Goal: Task Accomplishment & Management: Use online tool/utility

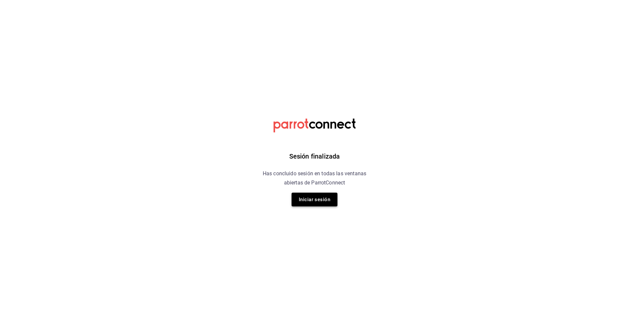
click at [309, 200] on button "Iniciar sesión" at bounding box center [314, 200] width 46 height 14
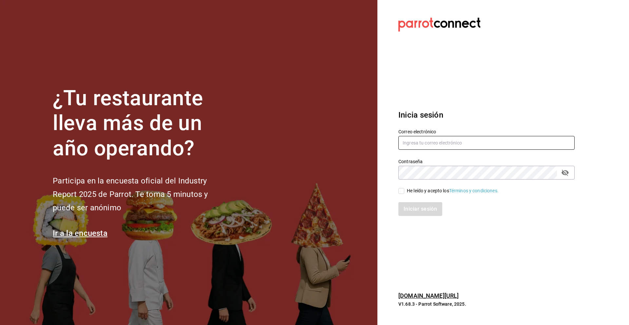
click at [417, 147] on input "text" at bounding box center [486, 143] width 176 height 14
type input "luischong@playabichis.mx"
click at [403, 193] on input "He leído y acepto los Términos y condiciones." at bounding box center [401, 191] width 6 height 6
checkbox input "true"
click at [408, 207] on button "Iniciar sesión" at bounding box center [420, 209] width 45 height 14
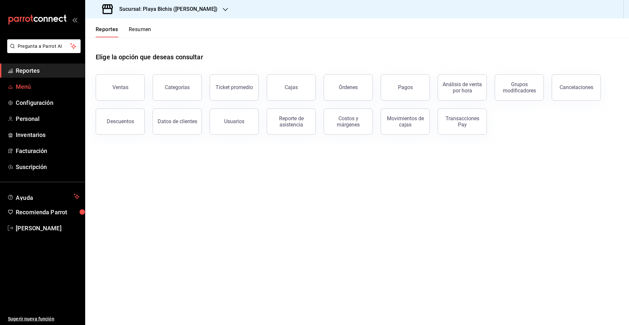
click at [48, 93] on link "Menú" at bounding box center [42, 87] width 85 height 14
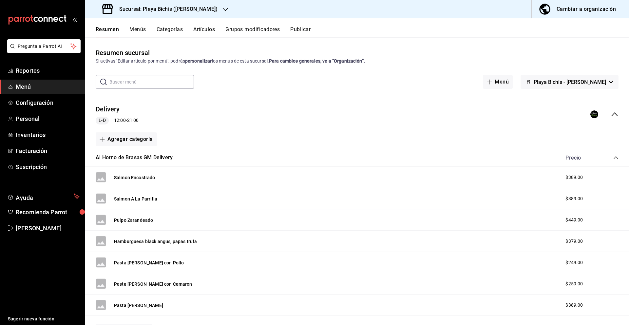
click at [207, 29] on button "Artículos" at bounding box center [204, 31] width 22 height 11
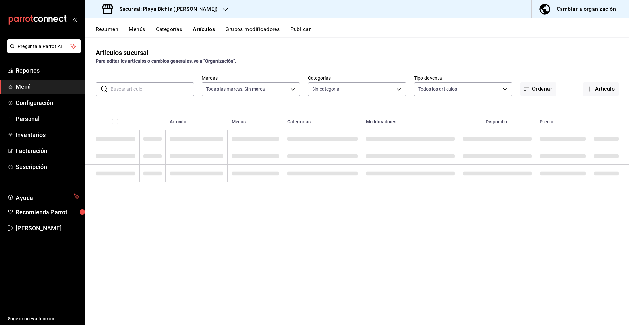
type input "76e75858-4b08-477f-a465-cf029eac86d2,78309816-bf67-4f6e-b1f2-e0ed4e3c0c0d,ac9ab…"
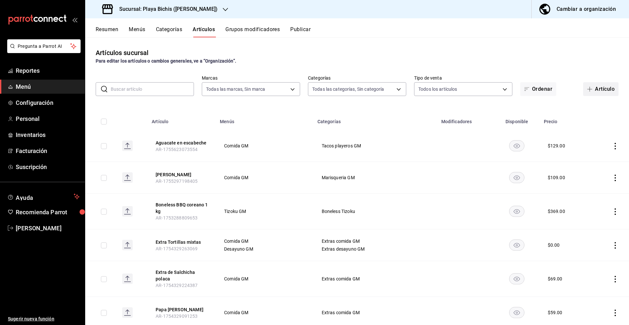
click at [601, 89] on button "Artículo" at bounding box center [600, 89] width 35 height 14
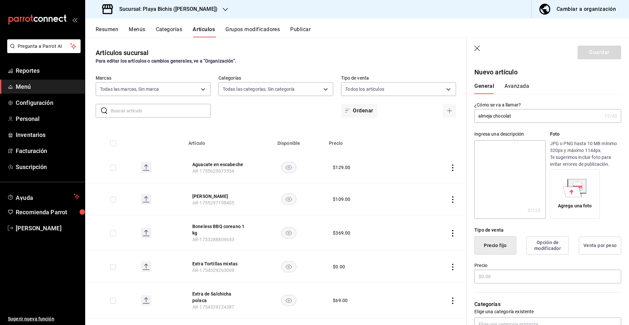
type input "almeja chocolata"
click at [502, 118] on input "almeja chocolata" at bounding box center [537, 115] width 127 height 13
click at [495, 117] on input "almeja chocolata" at bounding box center [537, 115] width 127 height 13
drag, startPoint x: 519, startPoint y: 117, endPoint x: 481, endPoint y: 117, distance: 37.3
click at [476, 117] on input "almeja chocolata" at bounding box center [537, 115] width 127 height 13
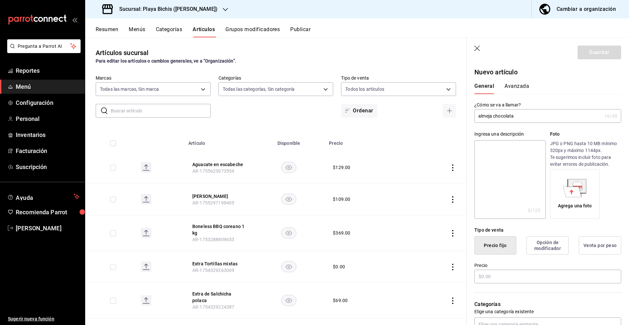
click at [521, 116] on input "almeja chocolata" at bounding box center [537, 115] width 127 height 13
drag, startPoint x: 508, startPoint y: 116, endPoint x: 463, endPoint y: 116, distance: 44.5
click at [463, 116] on main "Artículos sucursal Para editar los artículos o cambios generales, ve a “Organiz…" at bounding box center [356, 180] width 543 height 287
type input "Almeja chocolata"
click at [514, 274] on input "text" at bounding box center [547, 276] width 147 height 14
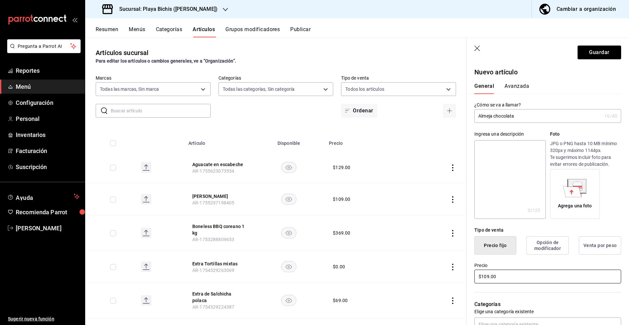
click at [540, 273] on input "$109.00" at bounding box center [547, 276] width 147 height 14
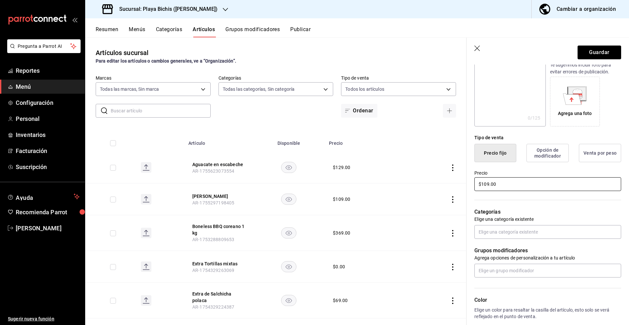
scroll to position [94, 0]
type input "$109.00"
click at [510, 234] on input "text" at bounding box center [547, 231] width 147 height 14
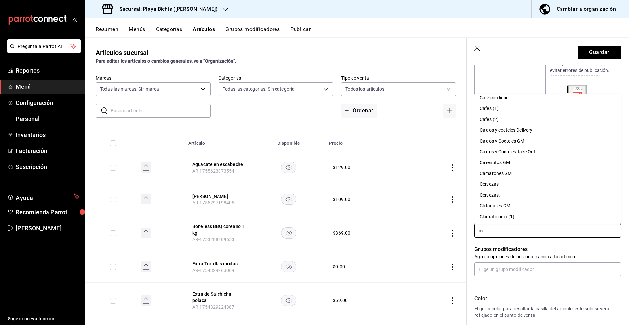
scroll to position [0, 0]
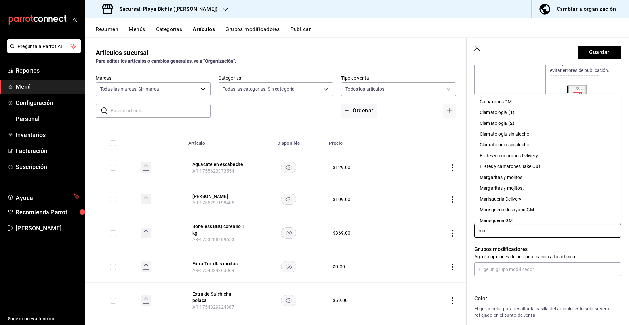
type input "mar"
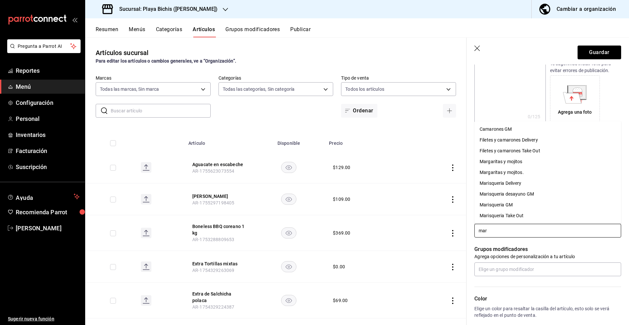
click at [515, 206] on li "Marisqueria GM" at bounding box center [547, 204] width 147 height 11
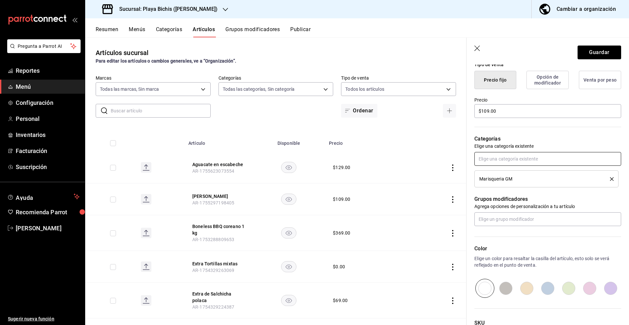
scroll to position [166, 0]
click at [546, 287] on input "radio" at bounding box center [547, 287] width 21 height 19
radio input "true"
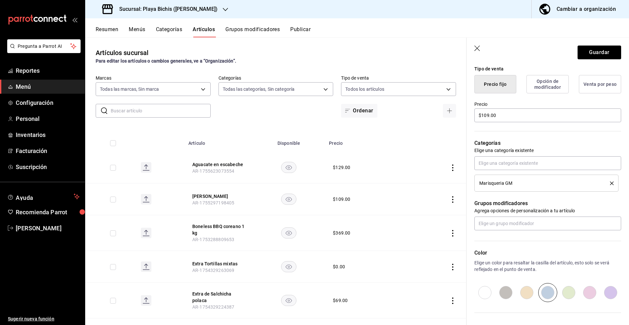
scroll to position [220, 0]
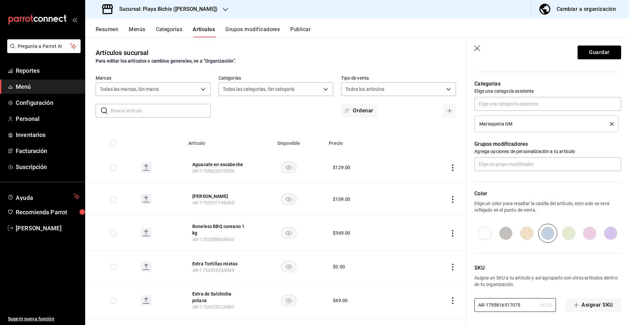
drag, startPoint x: 523, startPoint y: 305, endPoint x: 454, endPoint y: 304, distance: 68.8
click at [454, 304] on main "Artículos sucursal Para editar los artículos o cambios generales, ve a “Organiz…" at bounding box center [356, 180] width 543 height 287
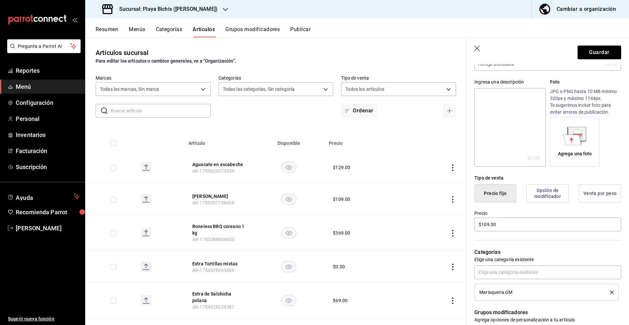
scroll to position [0, 0]
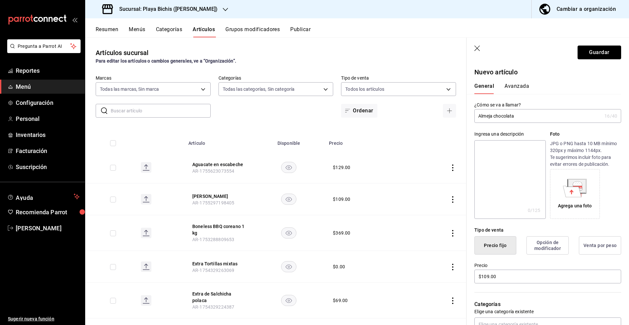
click at [588, 52] on button "Guardar" at bounding box center [599, 53] width 44 height 14
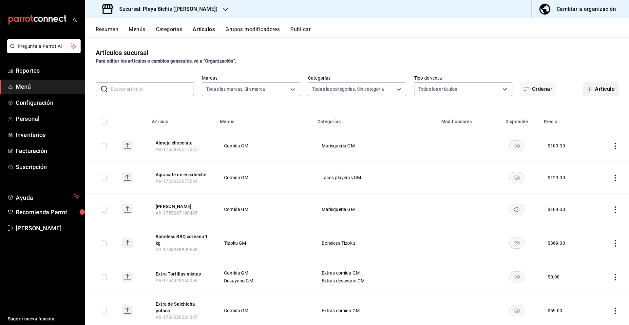
click at [602, 90] on button "Artículo" at bounding box center [600, 89] width 35 height 14
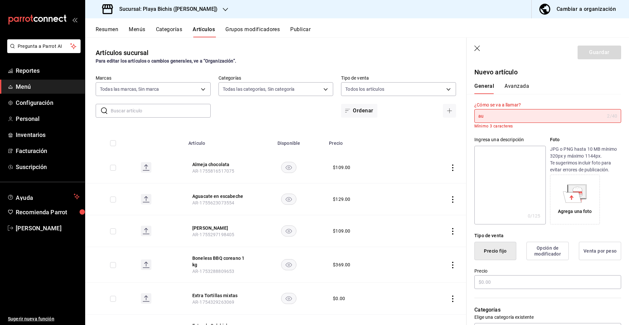
type input "a"
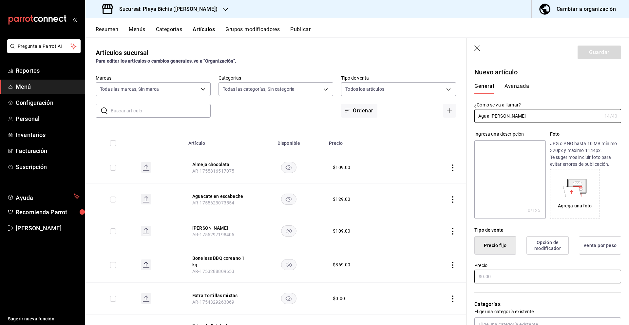
type input "Agua [PERSON_NAME]"
click at [507, 278] on input "text" at bounding box center [547, 276] width 147 height 14
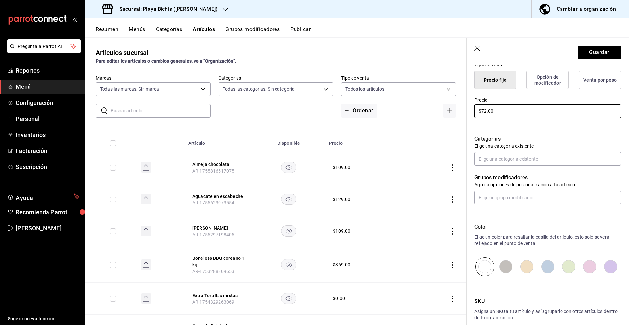
scroll to position [199, 0]
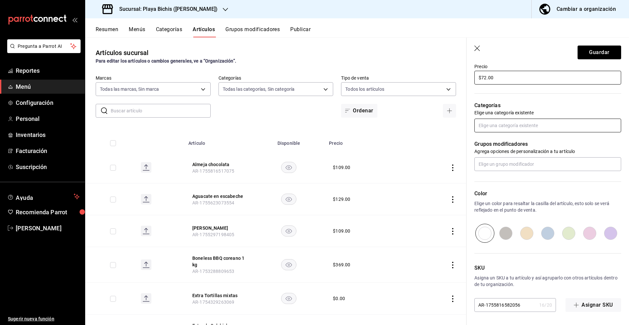
type input "$72.00"
click at [520, 128] on input "text" at bounding box center [547, 126] width 147 height 14
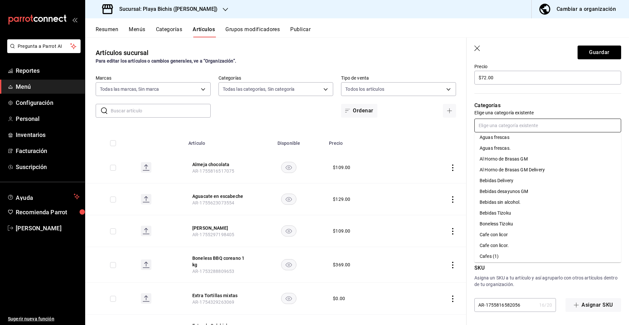
scroll to position [0, 0]
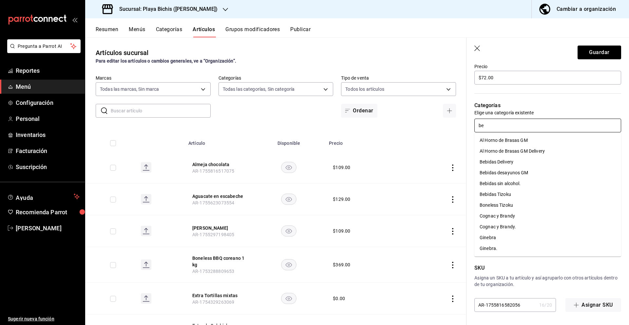
type input "beb"
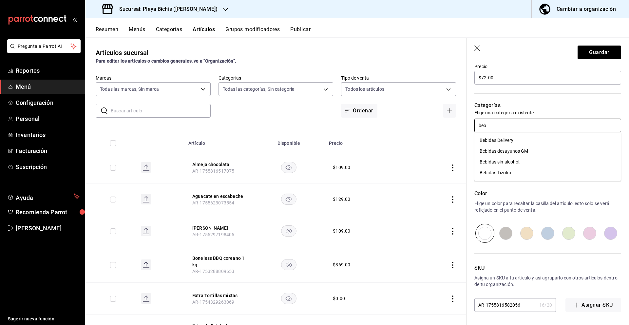
click at [540, 162] on li "Bebidas sin alcohol." at bounding box center [547, 162] width 147 height 11
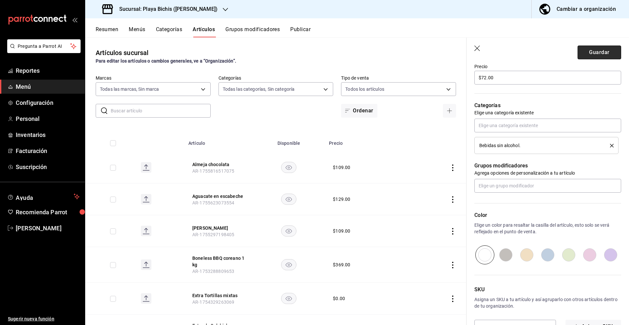
click at [594, 54] on button "Guardar" at bounding box center [599, 53] width 44 height 14
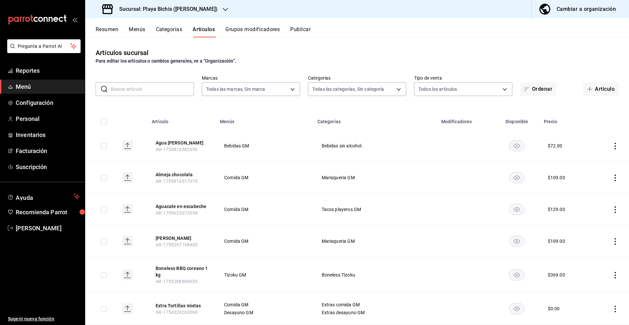
click at [592, 90] on span "button" at bounding box center [591, 88] width 8 height 5
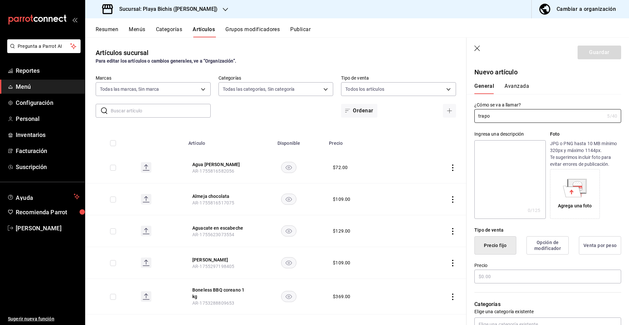
type input "trapo"
drag, startPoint x: 515, startPoint y: 283, endPoint x: 517, endPoint y: 280, distance: 3.8
click at [516, 282] on div "Precio" at bounding box center [547, 273] width 147 height 22
click at [517, 280] on input "text" at bounding box center [547, 276] width 147 height 14
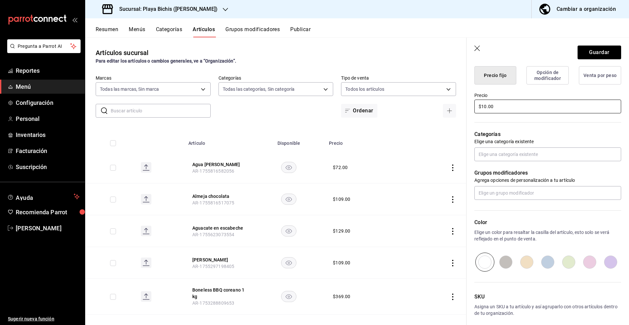
scroll to position [199, 0]
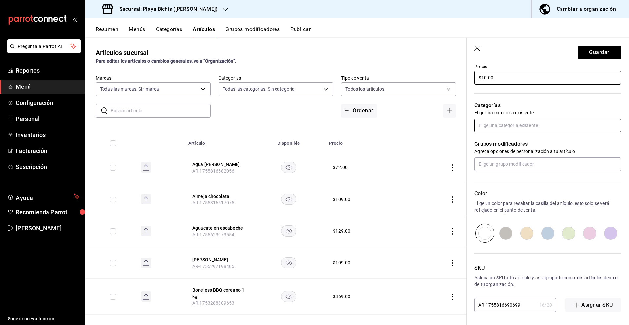
type input "$10.00"
click at [518, 124] on input "text" at bounding box center [547, 126] width 147 height 14
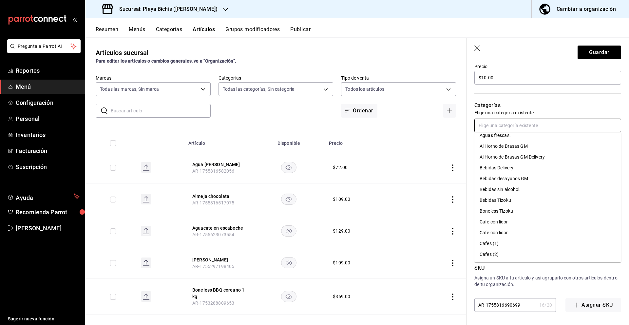
scroll to position [17, 0]
click at [522, 188] on li "Bebidas sin alcohol." at bounding box center [547, 188] width 147 height 11
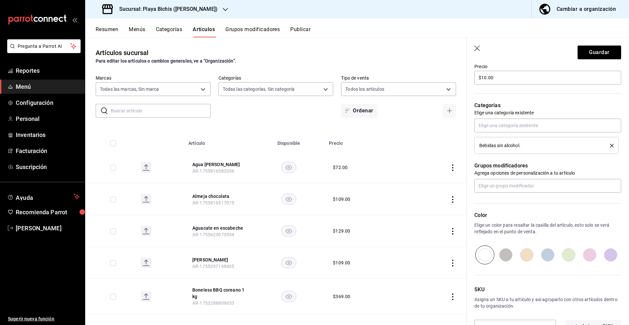
click at [525, 255] on input "radio" at bounding box center [526, 254] width 21 height 19
radio input "true"
click at [596, 52] on button "Guardar" at bounding box center [599, 53] width 44 height 14
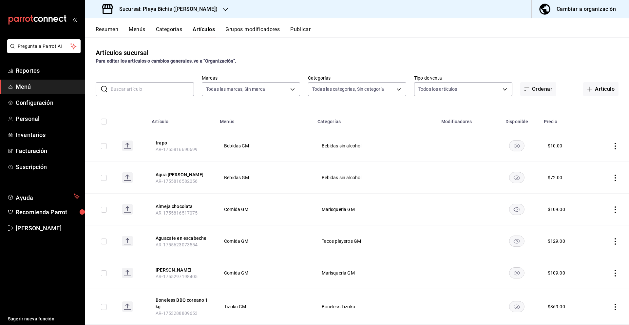
click at [208, 9] on h3 "Sucursal: Playa Bichis ([PERSON_NAME])" at bounding box center [165, 9] width 103 height 8
drag, startPoint x: 194, startPoint y: 205, endPoint x: 197, endPoint y: 199, distance: 6.6
click at [194, 204] on div at bounding box center [314, 162] width 629 height 325
click at [207, 2] on div "Sucursal: Playa Bichis ([PERSON_NAME])" at bounding box center [160, 9] width 140 height 18
click at [148, 42] on div "Playa Bichis ([GEOGRAPHIC_DATA][PERSON_NAME])" at bounding box center [146, 43] width 113 height 7
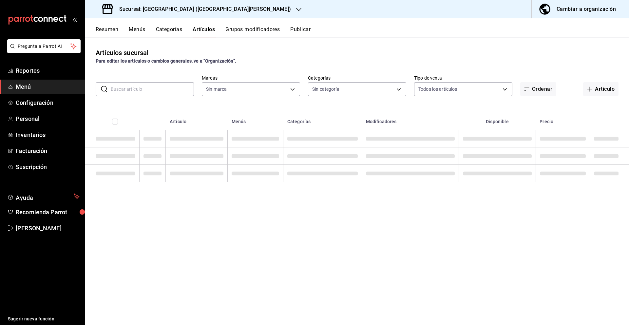
type input "c2db145c-7f15-421d-baa5-27fbbe9efb3f"
type input "18cc2158-d660-4938-b6a4-7c296d0f49cc,bb1f7274-aaeb-4d8d-8507-f0756374d564,5aff6…"
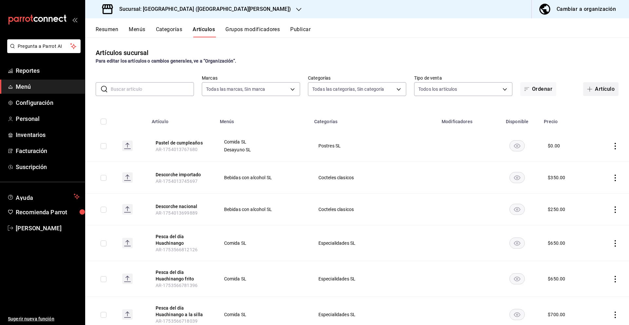
click at [594, 90] on span "button" at bounding box center [591, 88] width 8 height 5
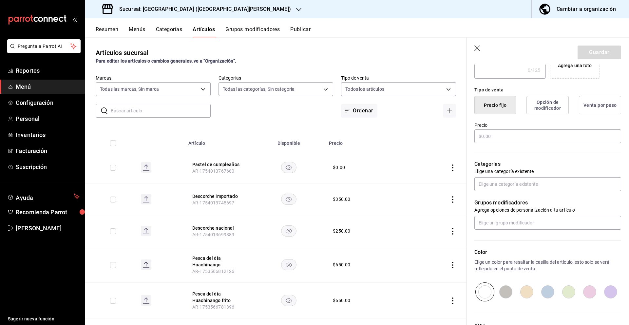
scroll to position [199, 0]
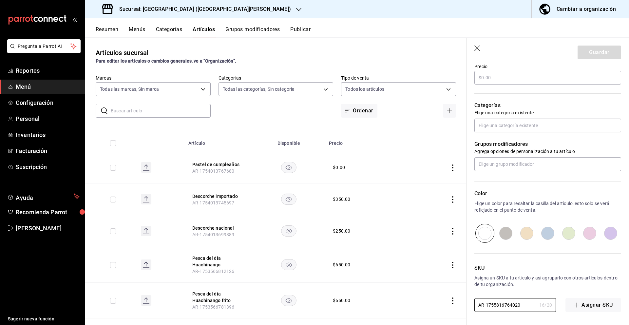
drag, startPoint x: 518, startPoint y: 305, endPoint x: 448, endPoint y: 302, distance: 70.1
click at [448, 303] on main "Artículos sucursal Para editar los artículos o cambios generales, ve a “Organiz…" at bounding box center [356, 180] width 543 height 287
paste input "517075"
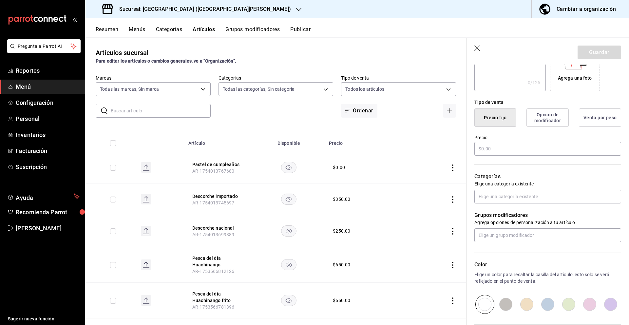
scroll to position [0, 0]
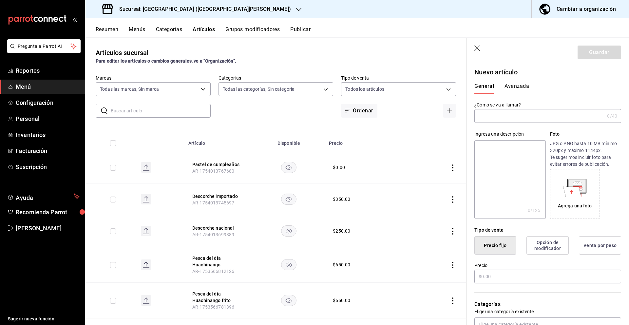
type input "AR-1755816517075"
click at [509, 118] on input "text" at bounding box center [539, 115] width 130 height 13
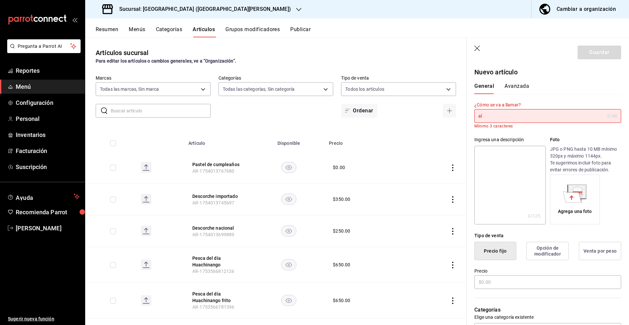
type input "a"
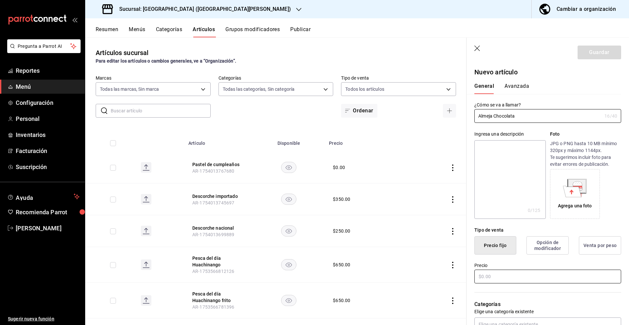
type input "Almeja Chocolata"
click at [530, 276] on input "text" at bounding box center [547, 276] width 147 height 14
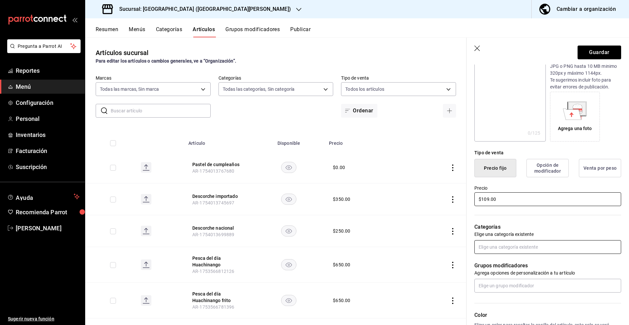
scroll to position [80, 0]
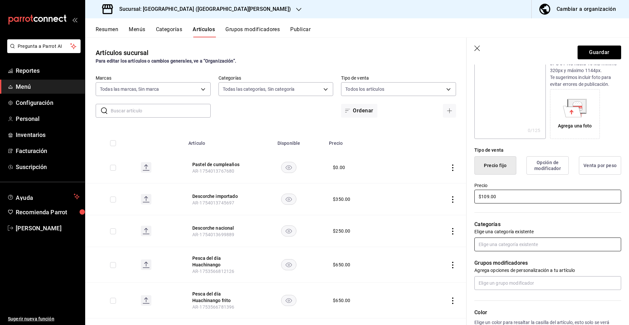
type input "$109.00"
click at [513, 244] on input "text" at bounding box center [547, 244] width 147 height 14
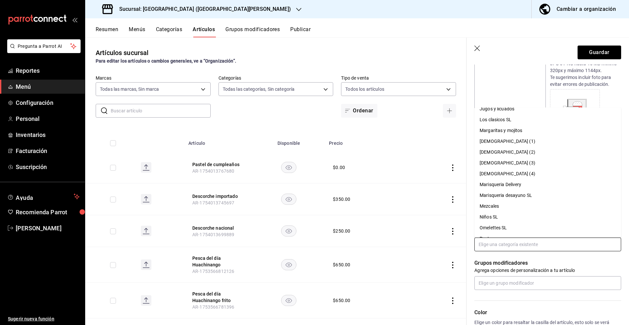
scroll to position [708, 0]
click at [531, 197] on li "Marisqueria desayuno SL" at bounding box center [547, 196] width 147 height 11
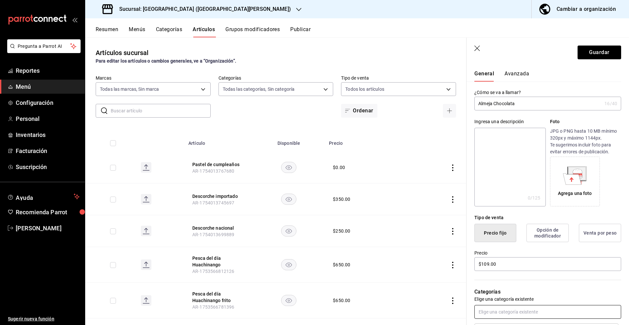
scroll to position [0, 0]
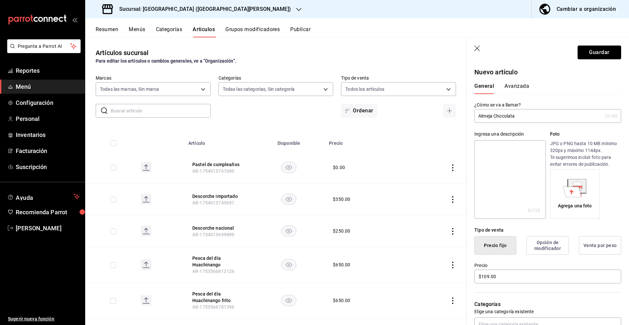
click at [594, 51] on button "Guardar" at bounding box center [599, 53] width 44 height 14
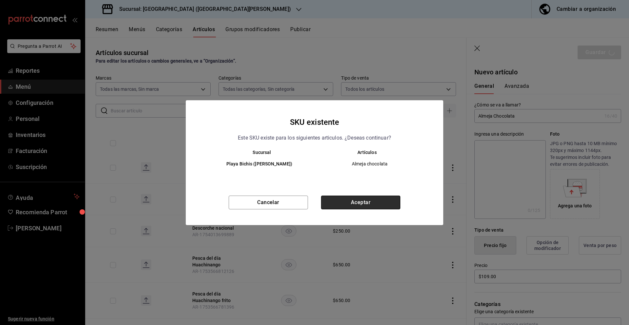
click at [352, 204] on button "Aceptar" at bounding box center [360, 202] width 79 height 14
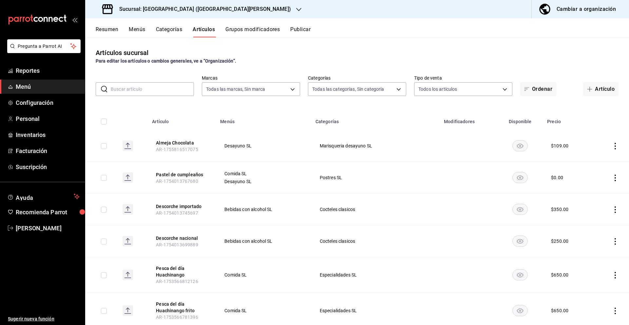
click at [296, 12] on div at bounding box center [298, 9] width 5 height 7
click at [147, 44] on div "Playa Bichis ([GEOGRAPHIC_DATA][PERSON_NAME])" at bounding box center [146, 43] width 113 height 7
click at [190, 13] on div "Sucursal: [GEOGRAPHIC_DATA] ([GEOGRAPHIC_DATA][PERSON_NAME])" at bounding box center [196, 9] width 213 height 18
click at [168, 29] on div "Playa Bichis ([PERSON_NAME])" at bounding box center [146, 28] width 113 height 7
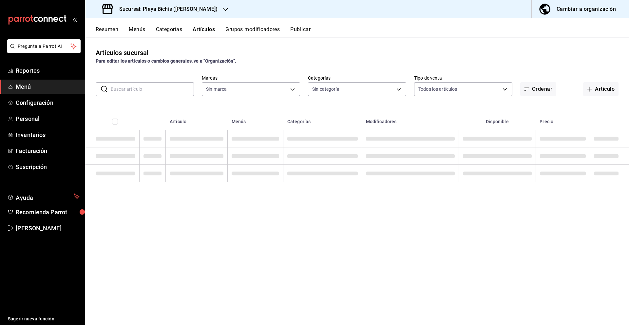
type input "4ba3d68a-2a71-4bf4-8272-d27f8f663470,fbc14f8a-a0c0-448e-9dac-7011cab8a3fb"
type input "76e75858-4b08-477f-a465-cf029eac86d2,78309816-bf67-4f6e-b1f2-e0ed4e3c0c0d,ac9ab…"
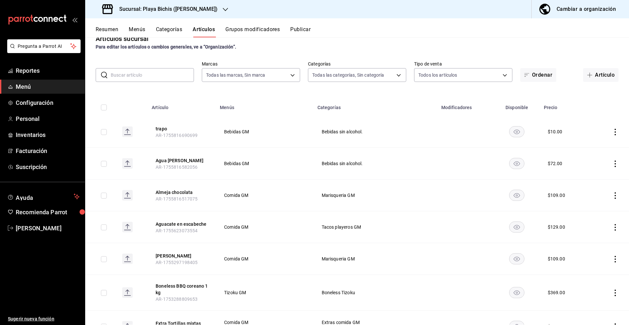
scroll to position [17, 0]
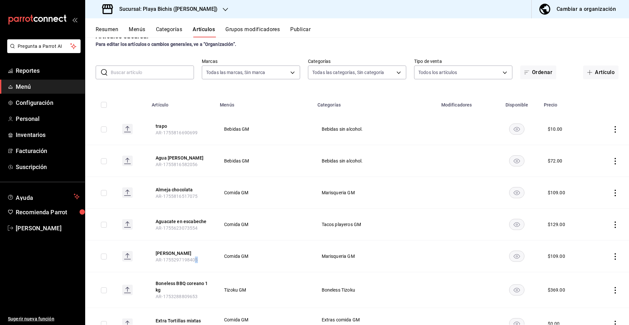
click at [196, 260] on th "[PERSON_NAME] AR-1755297198405" at bounding box center [182, 256] width 68 height 32
drag, startPoint x: 198, startPoint y: 261, endPoint x: 157, endPoint y: 259, distance: 40.9
click at [157, 259] on span "AR-1755297198405" at bounding box center [177, 259] width 42 height 5
copy span "AR-1755297198405"
click at [199, 8] on h3 "Sucursal: Playa Bichis ([PERSON_NAME])" at bounding box center [165, 9] width 103 height 8
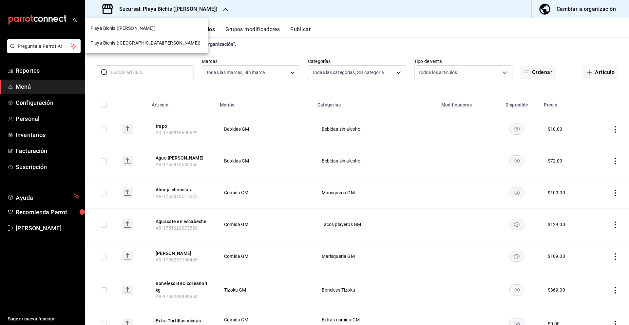
click at [162, 43] on div "Playa Bichis ([GEOGRAPHIC_DATA][PERSON_NAME])" at bounding box center [146, 43] width 113 height 7
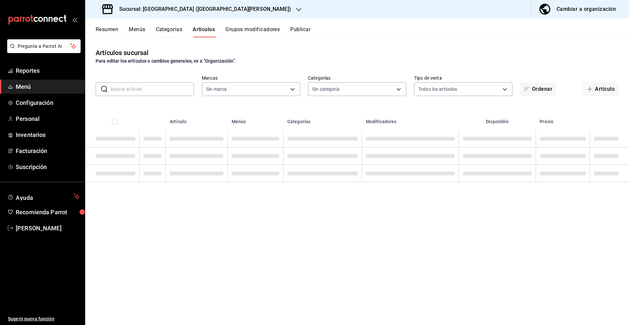
type input "18cc2158-d660-4938-b6a4-7c296d0f49cc,bb1f7274-aaeb-4d8d-8507-f0756374d564,5aff6…"
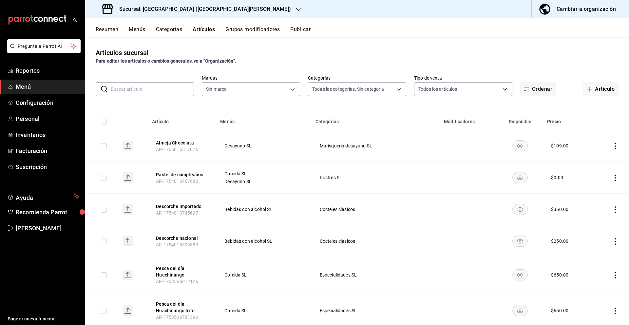
type input "c2db145c-7f15-421d-baa5-27fbbe9efb3f"
click at [605, 89] on button "Artículo" at bounding box center [600, 89] width 35 height 14
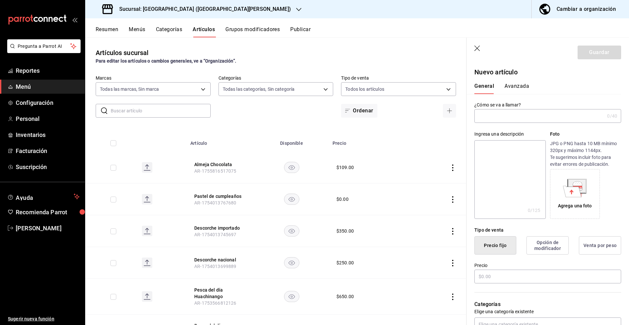
click at [555, 116] on input "text" at bounding box center [539, 115] width 130 height 13
type input "a"
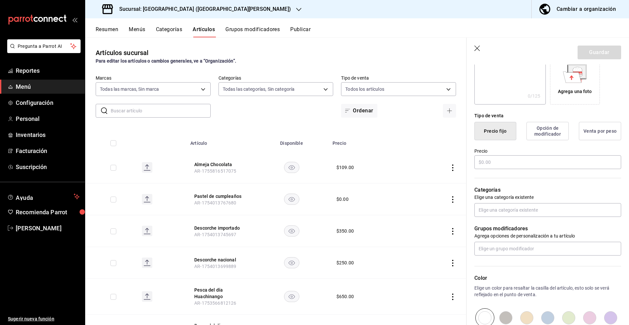
scroll to position [199, 0]
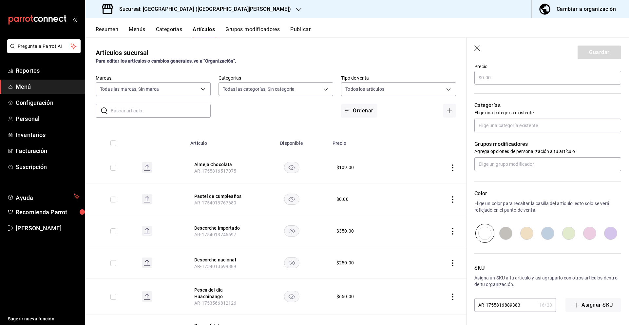
type input "[PERSON_NAME]"
drag, startPoint x: 524, startPoint y: 305, endPoint x: 427, endPoint y: 293, distance: 97.1
click at [427, 293] on main "Artículos sucursal Para editar los artículos o cambios generales, ve a “Organiz…" at bounding box center [356, 180] width 543 height 287
paste input "297198405"
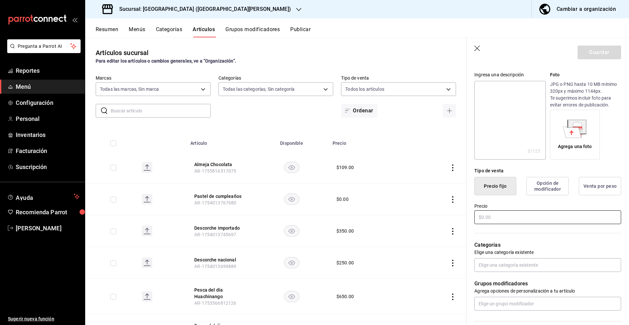
scroll to position [59, 0]
type input "AR-1755297198405"
click at [527, 215] on input "text" at bounding box center [547, 218] width 147 height 14
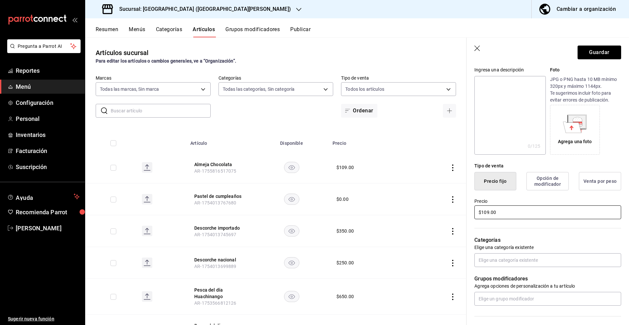
scroll to position [70, 0]
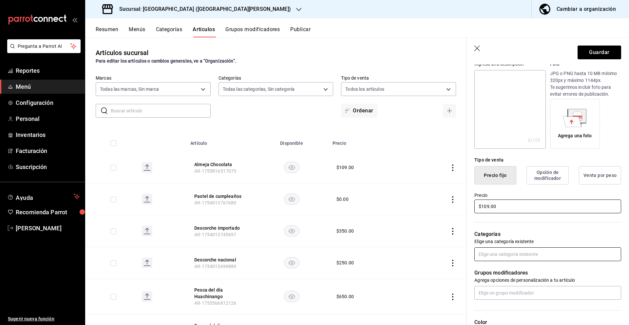
type input "$109.00"
click at [521, 256] on input "text" at bounding box center [547, 254] width 147 height 14
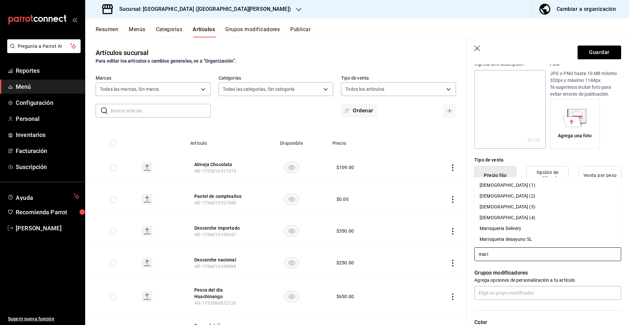
type input "maris"
click at [531, 239] on li "Marisqueria desayuno SL" at bounding box center [547, 239] width 147 height 11
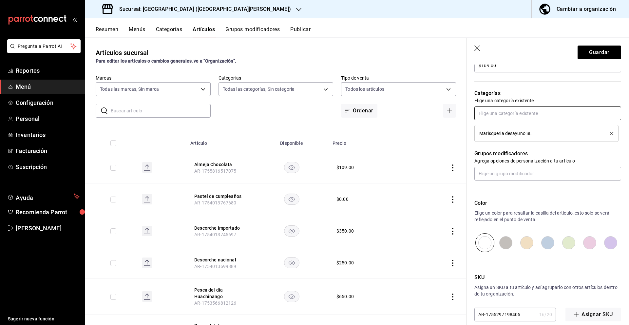
scroll to position [220, 0]
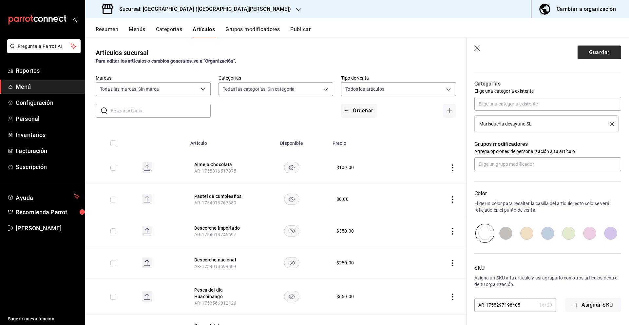
click at [587, 53] on button "Guardar" at bounding box center [599, 53] width 44 height 14
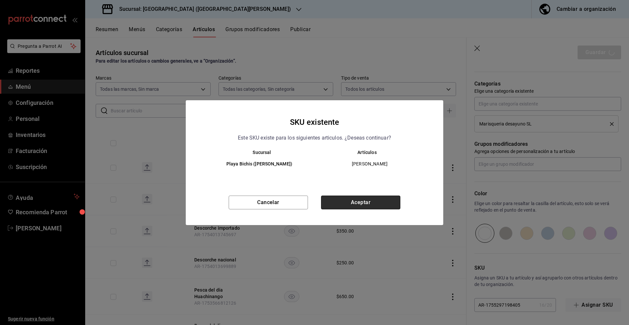
click at [342, 205] on button "Aceptar" at bounding box center [360, 202] width 79 height 14
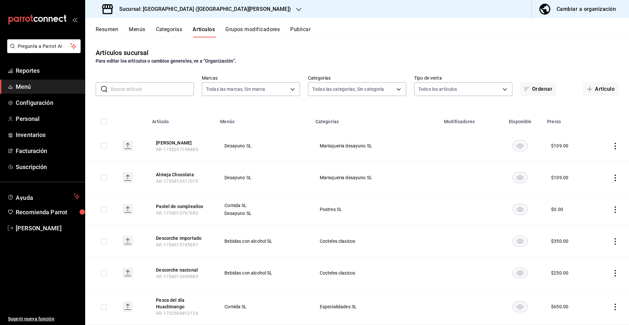
click at [183, 91] on input "text" at bounding box center [152, 89] width 83 height 13
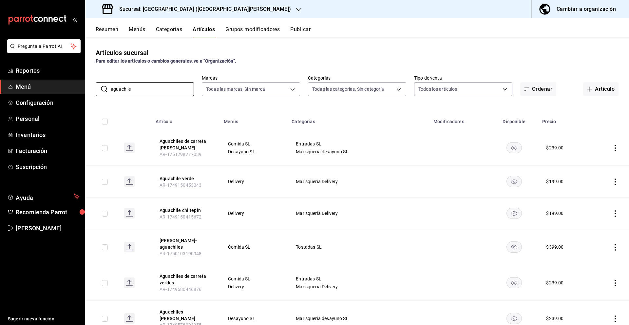
type input "aguachile"
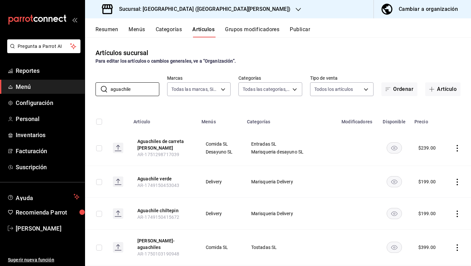
click at [174, 9] on h3 "Sucursal: [GEOGRAPHIC_DATA] ([GEOGRAPHIC_DATA][PERSON_NAME])" at bounding box center [202, 9] width 177 height 8
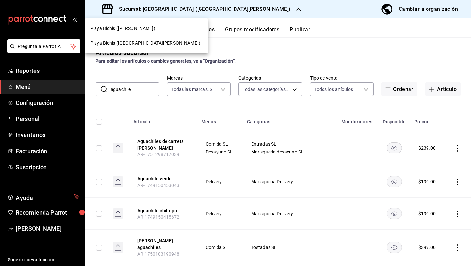
click at [147, 32] on div "Playa Bichis ([PERSON_NAME])" at bounding box center [146, 28] width 123 height 15
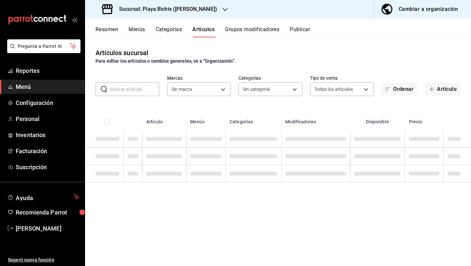
type input "4ba3d68a-2a71-4bf4-8272-d27f8f663470,fbc14f8a-a0c0-448e-9dac-7011cab8a3fb"
type input "76e75858-4b08-477f-a465-cf029eac86d2,78309816-bf67-4f6e-b1f2-e0ed4e3c0c0d,ac9ab…"
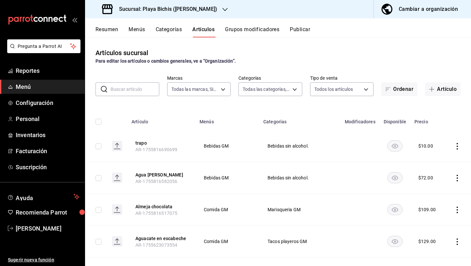
click at [146, 94] on input "text" at bounding box center [135, 89] width 49 height 13
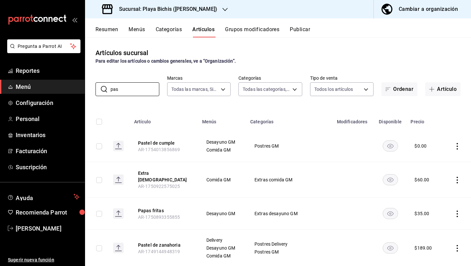
type input "pas"
